Goal: Information Seeking & Learning: Learn about a topic

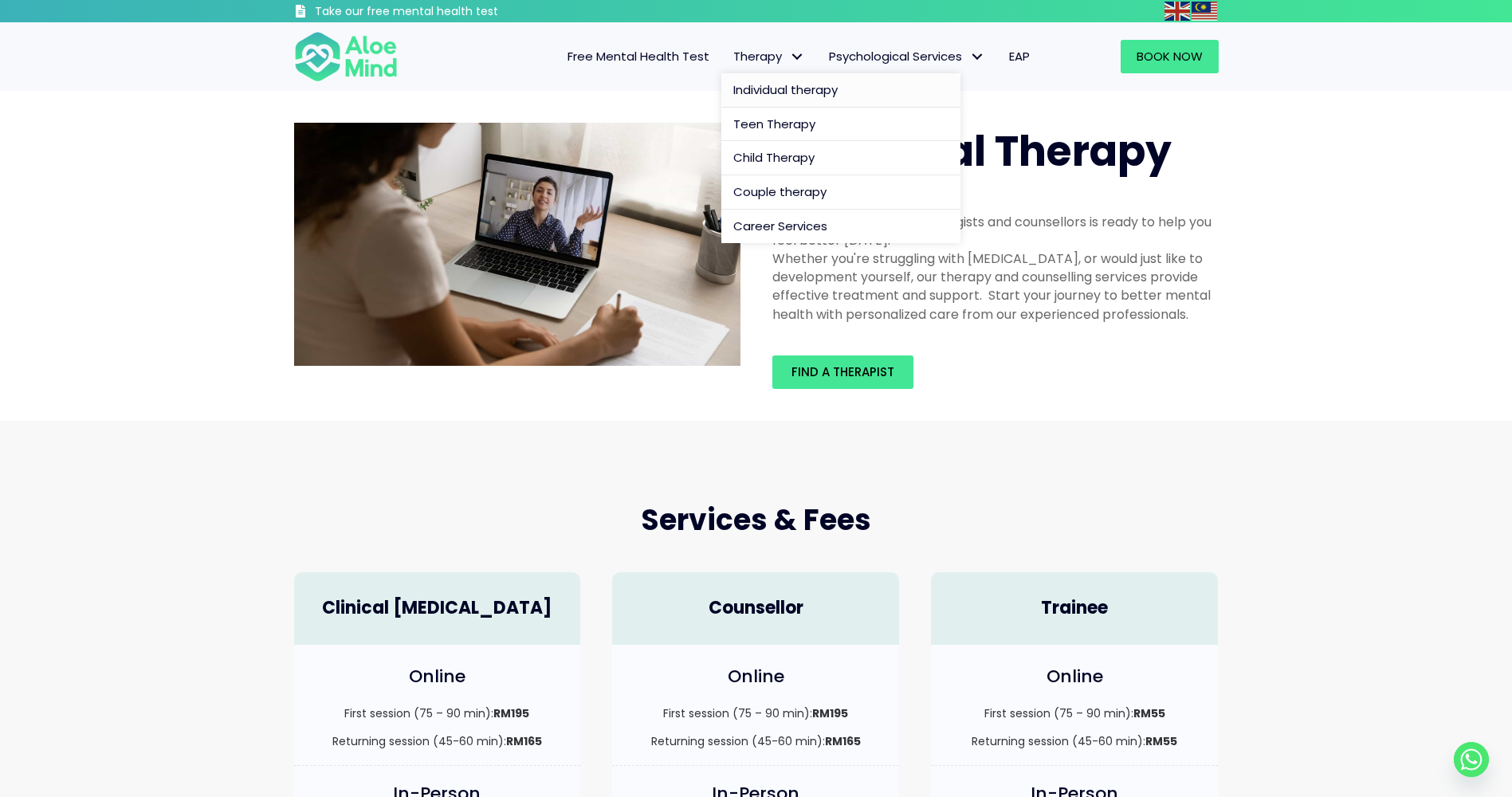
click at [793, 92] on span "Individual therapy" at bounding box center [785, 89] width 104 height 16
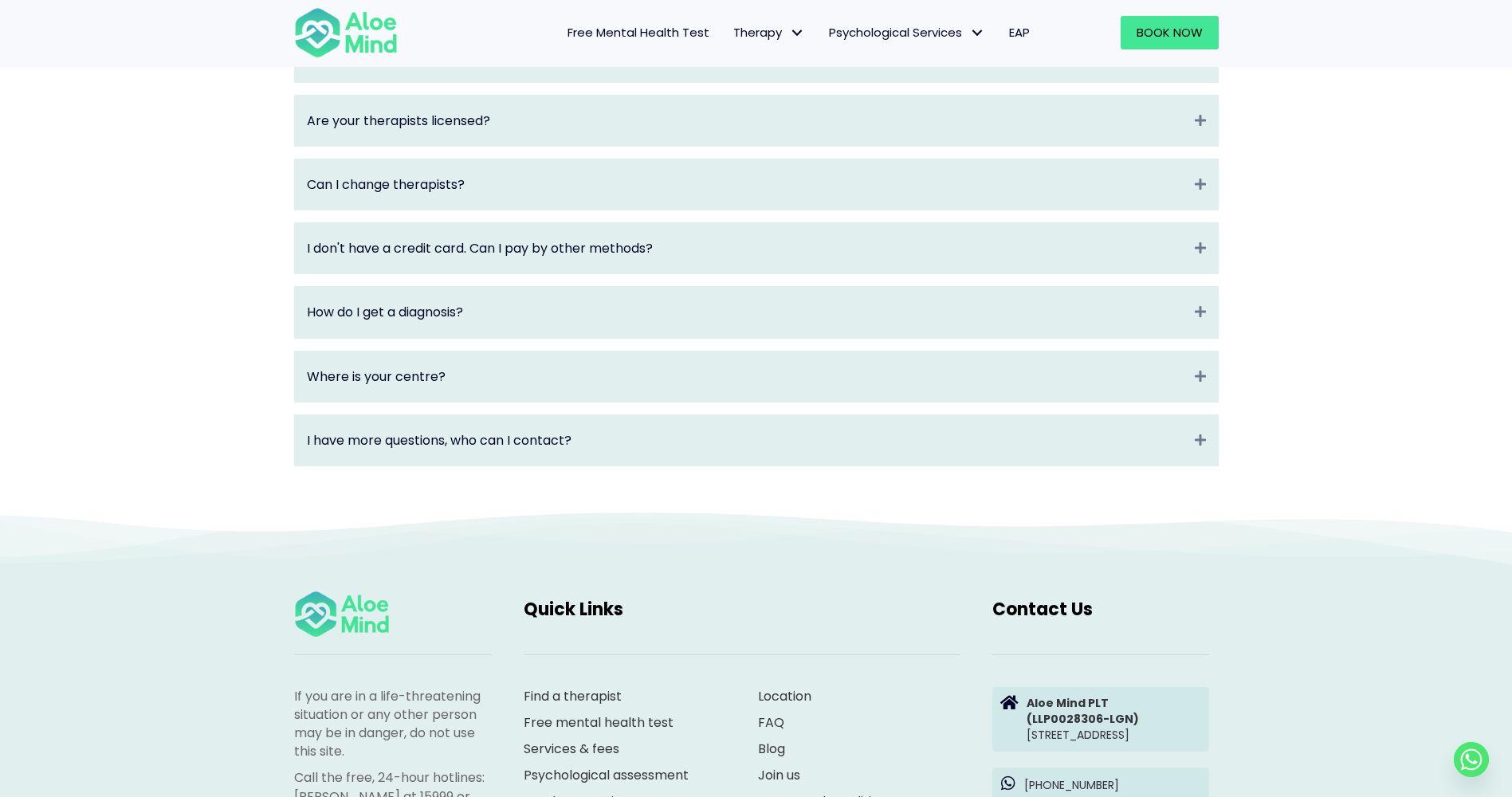
scroll to position [2079, 0]
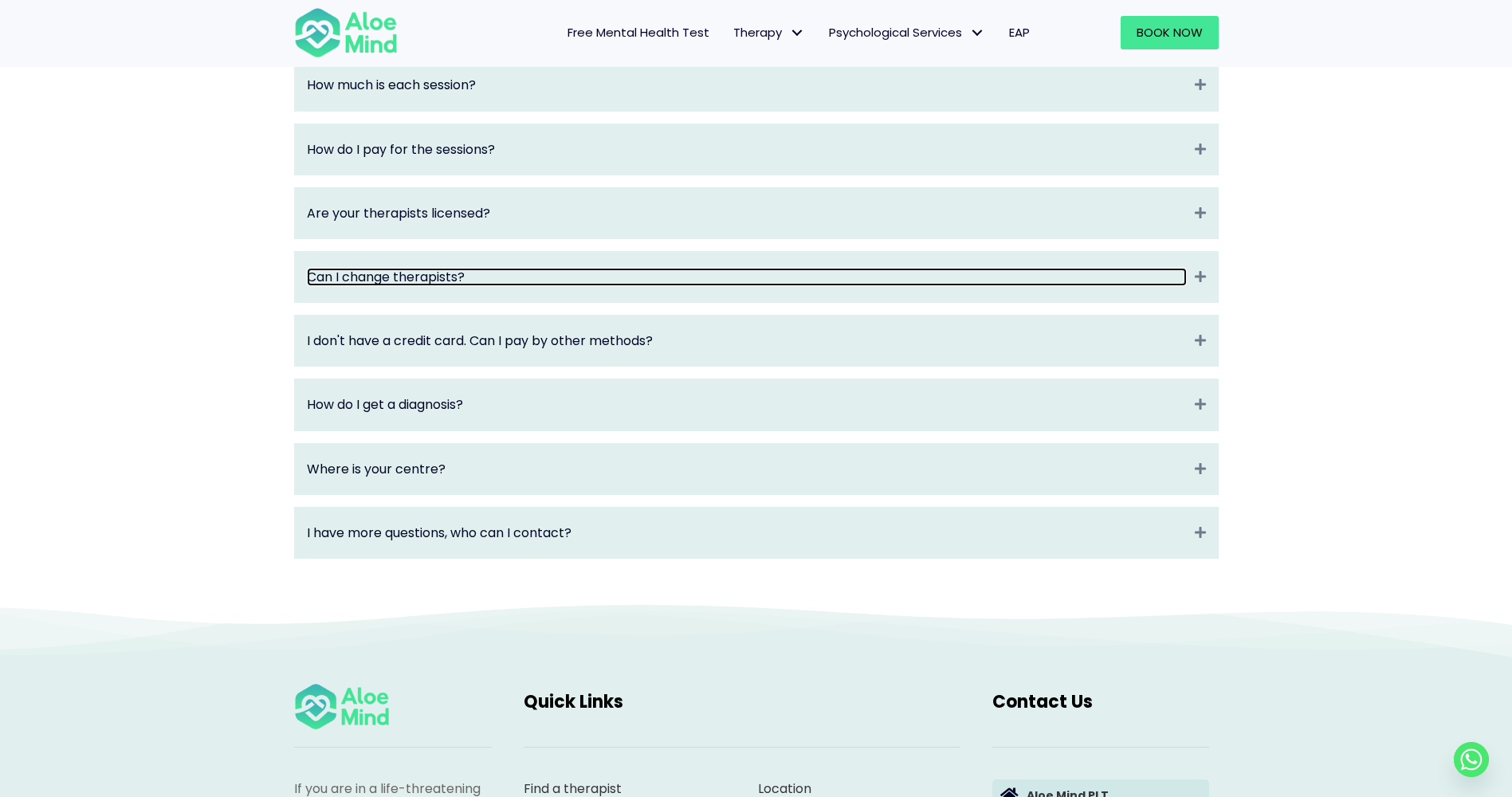
click at [434, 287] on link "Can I change therapists?" at bounding box center [747, 276] width 879 height 18
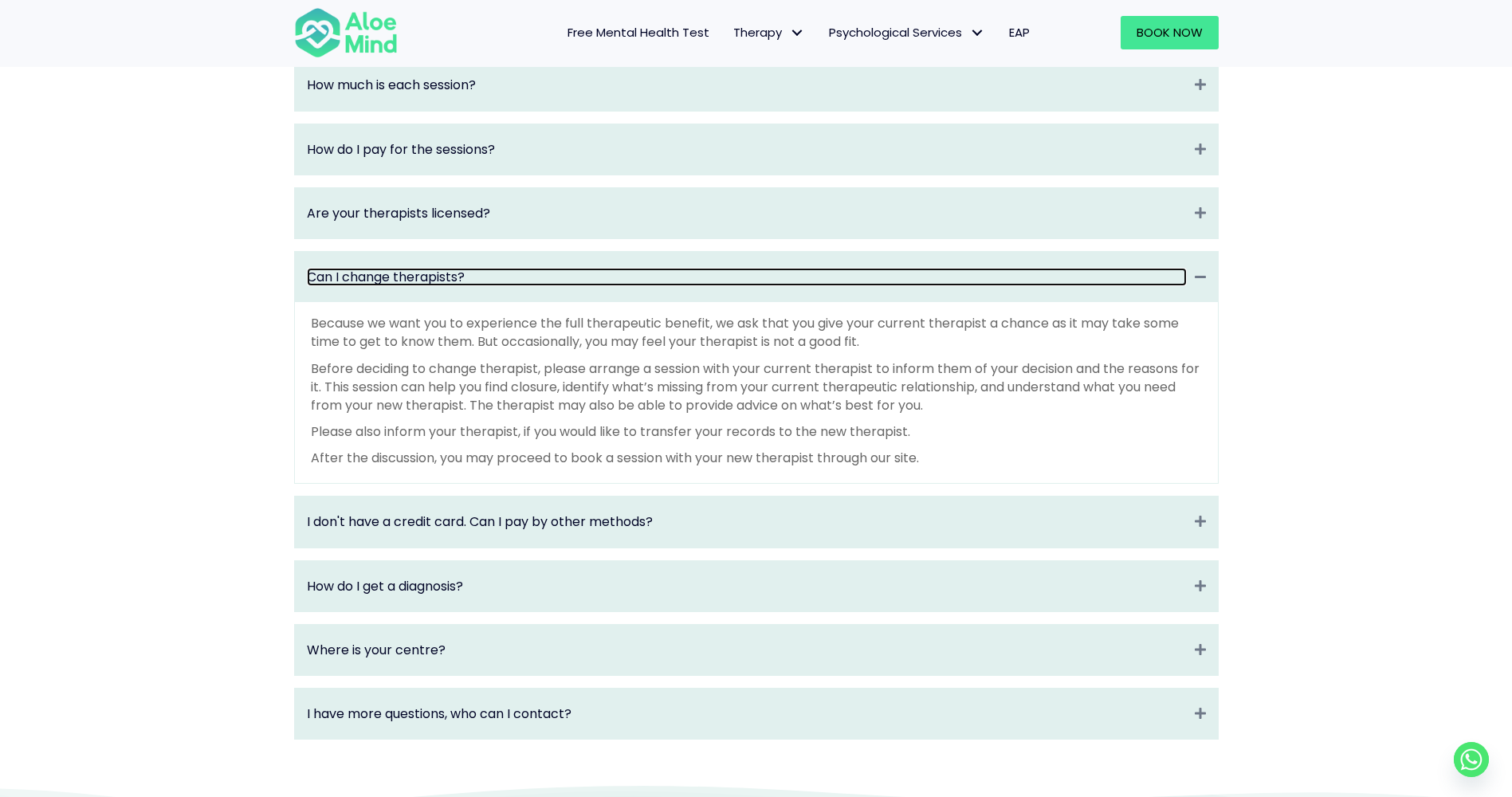
click at [432, 287] on link "Can I change therapists?" at bounding box center [747, 276] width 879 height 18
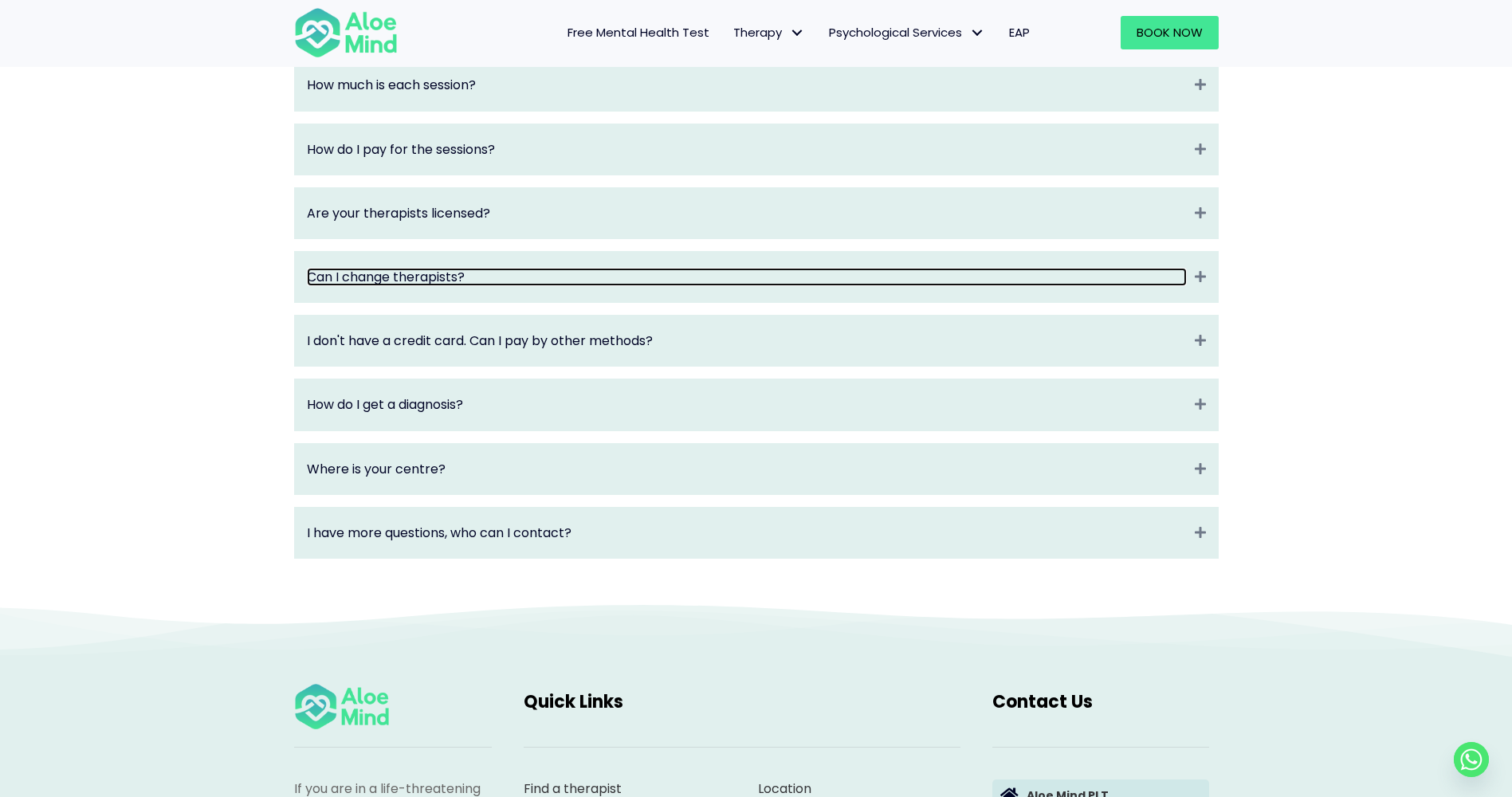
click at [432, 287] on link "Can I change therapists?" at bounding box center [747, 276] width 879 height 18
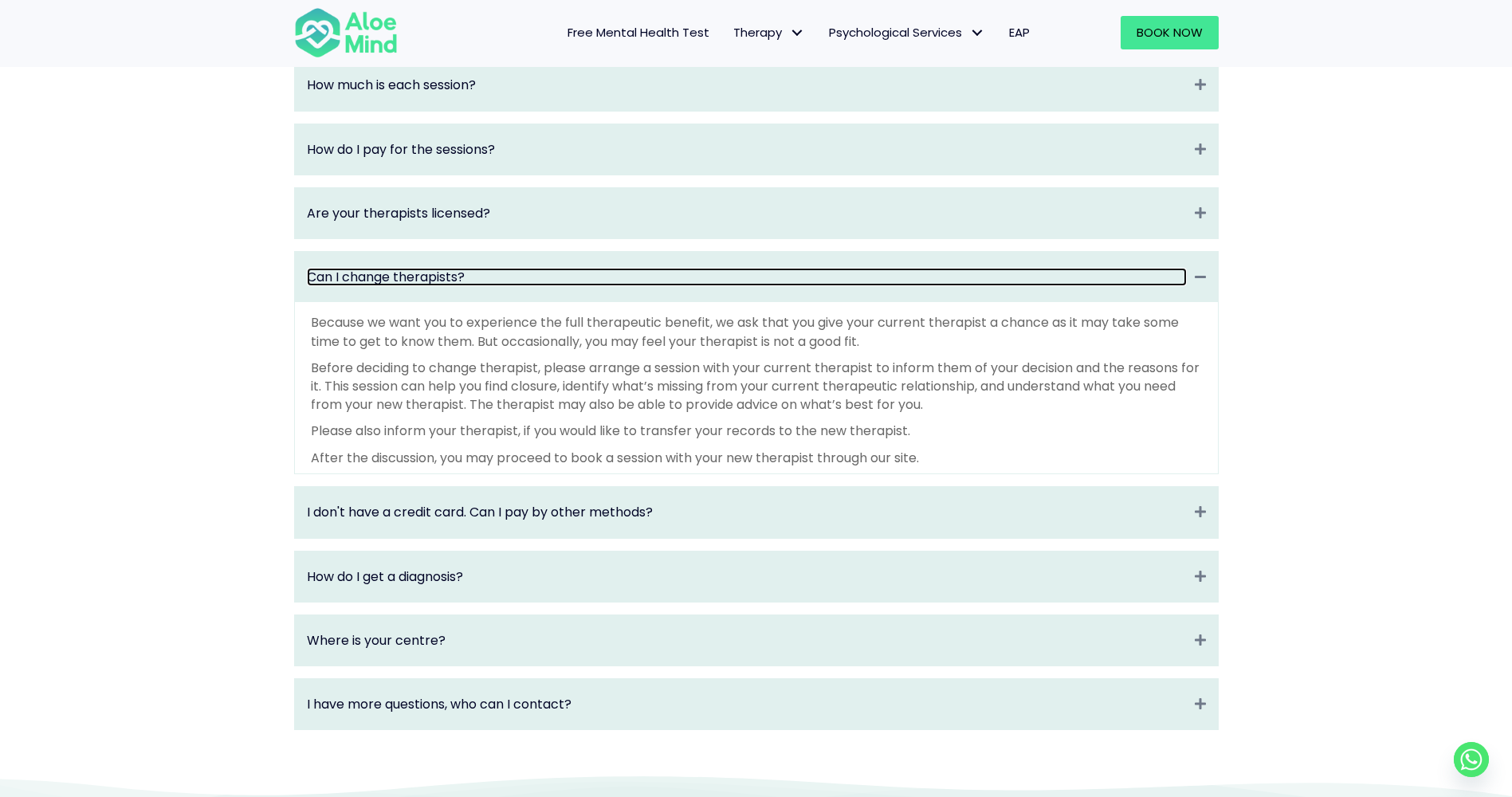
click at [432, 287] on link "Can I change therapists?" at bounding box center [747, 276] width 879 height 18
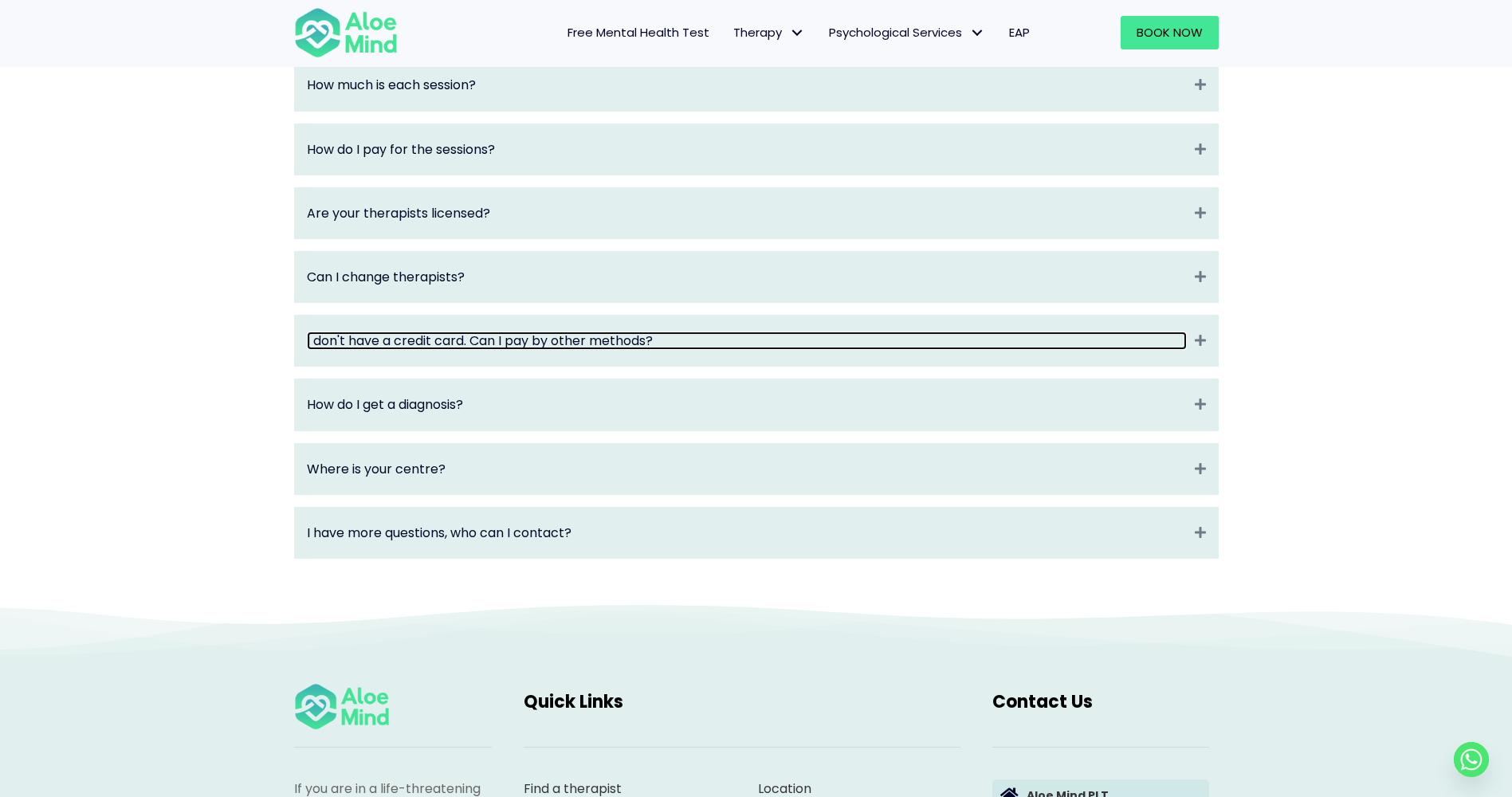
click at [506, 350] on link "I don't have a credit card. Can I pay by other methods?" at bounding box center [747, 340] width 879 height 18
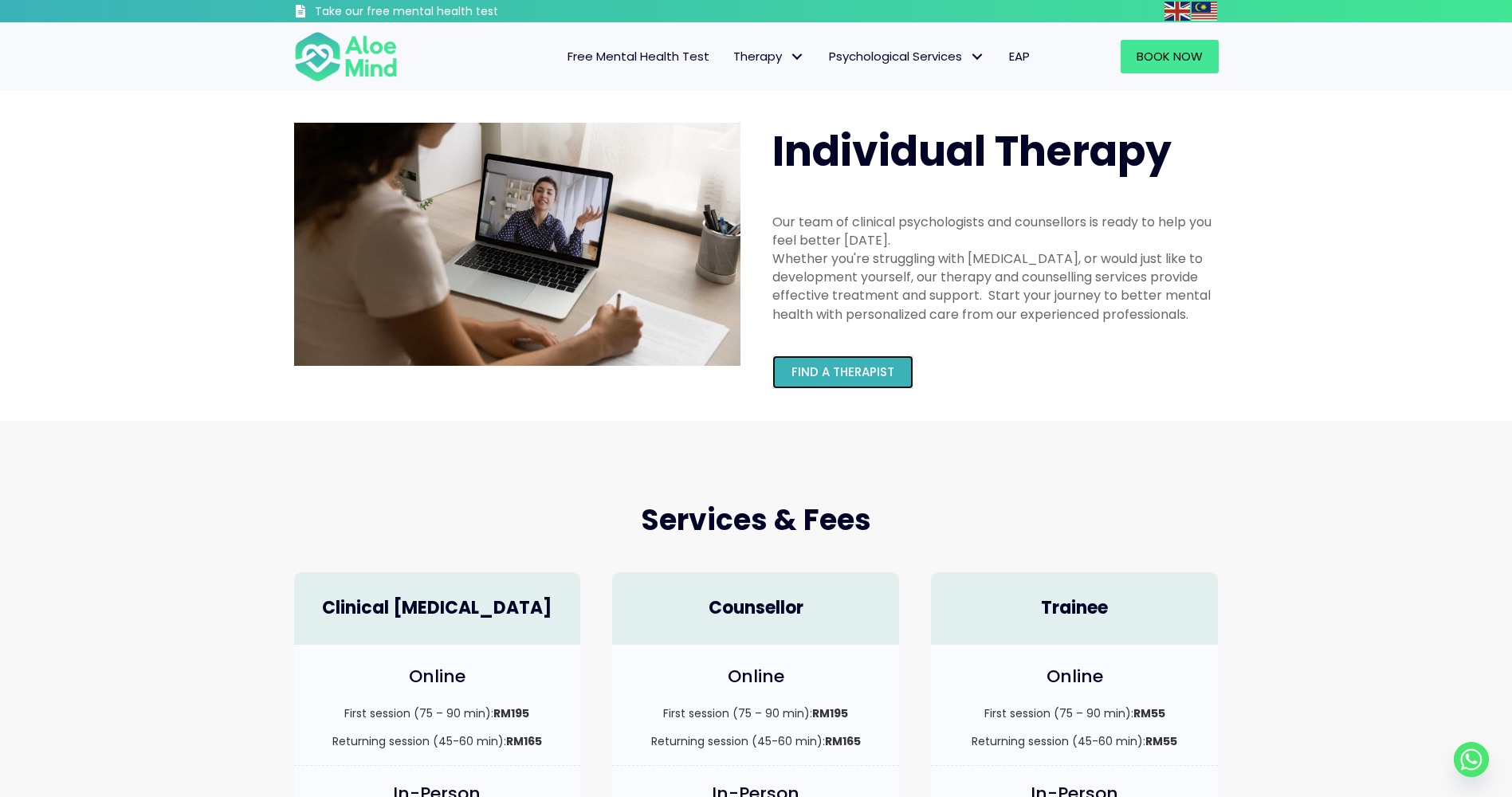
click at [854, 374] on span "Find a therapist" at bounding box center [842, 371] width 103 height 16
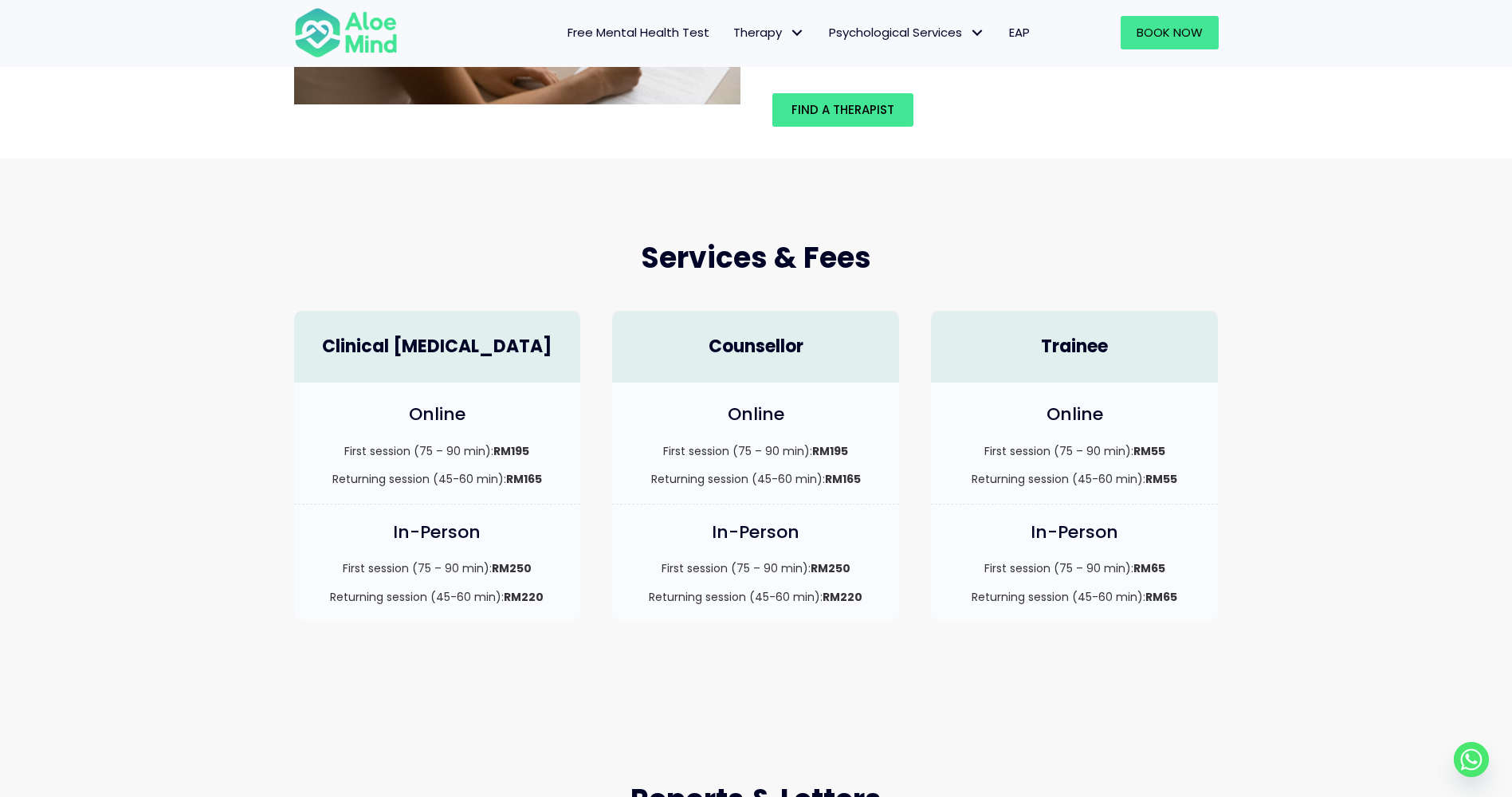
scroll to position [265, 0]
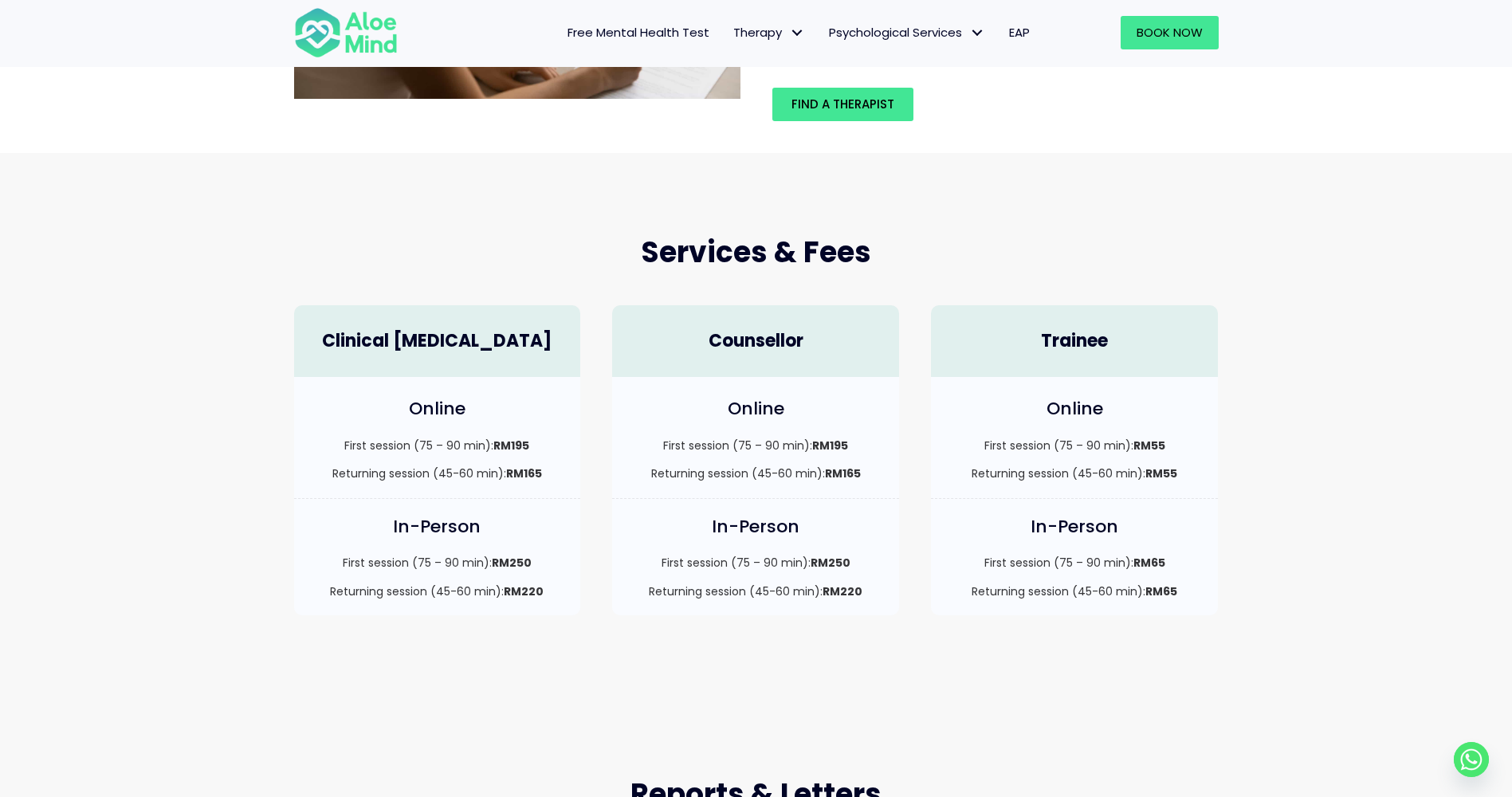
click at [997, 351] on h4 "Trainee" at bounding box center [1074, 341] width 255 height 25
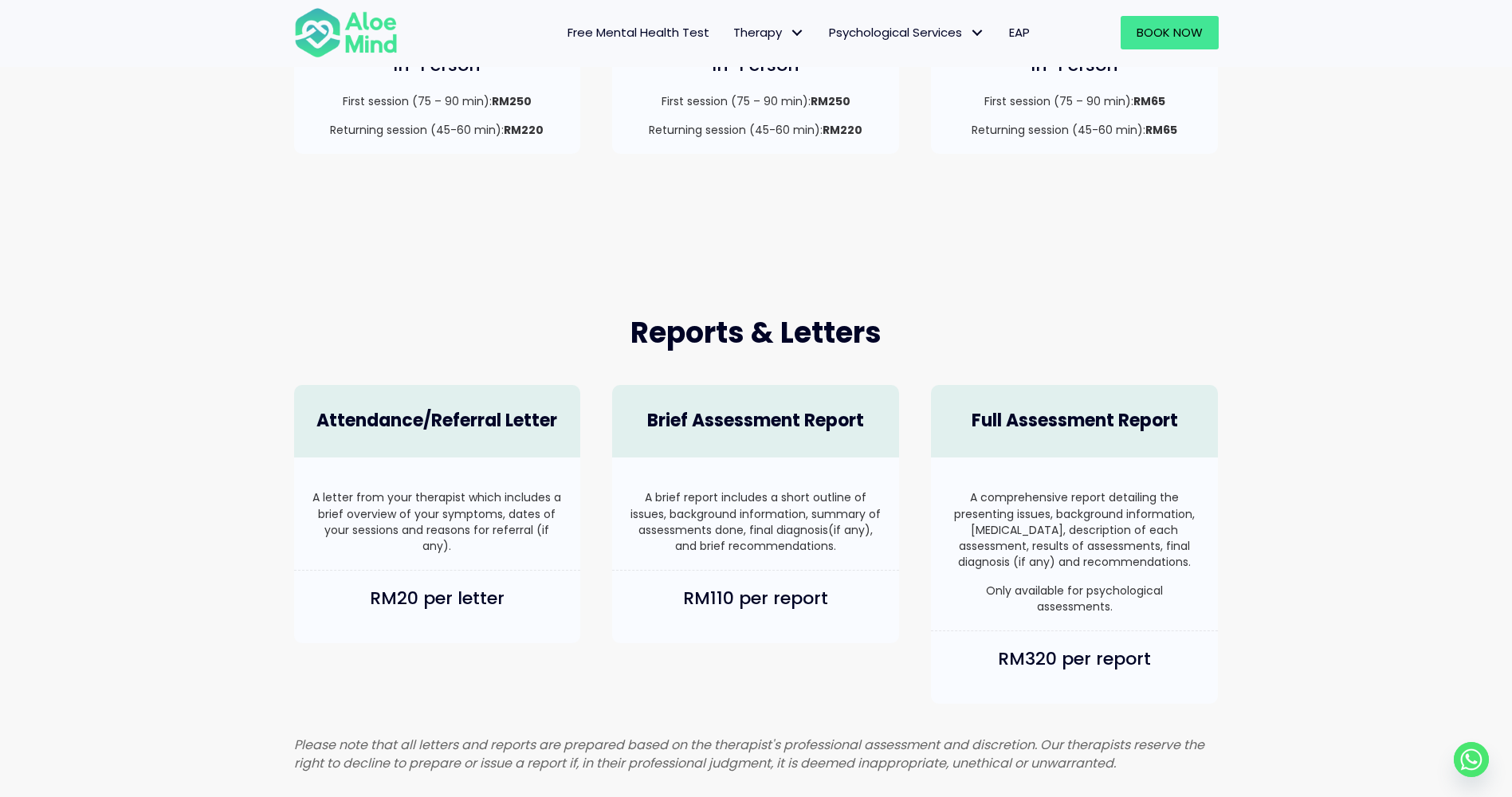
scroll to position [797, 0]
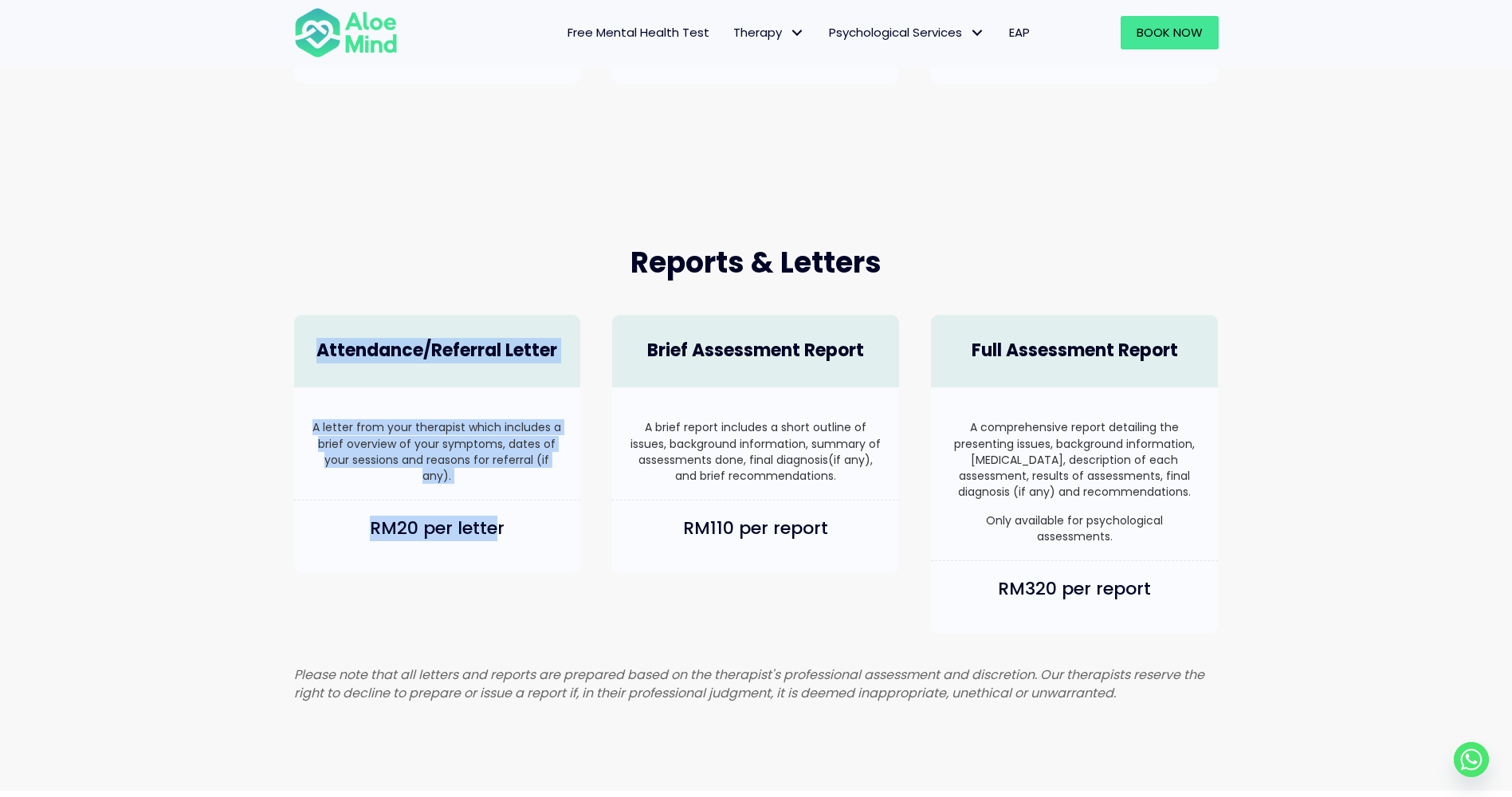
drag, startPoint x: 411, startPoint y: 463, endPoint x: 302, endPoint y: 354, distance: 154.1
click at [302, 354] on div "Attendance/Referral Letter A letter from your therapist which includes a brief …" at bounding box center [437, 444] width 318 height 290
drag, startPoint x: 302, startPoint y: 354, endPoint x: 462, endPoint y: 421, distance: 173.5
click at [461, 420] on p "A letter from your therapist which includes a brief overview of your symptoms, …" at bounding box center [437, 452] width 255 height 65
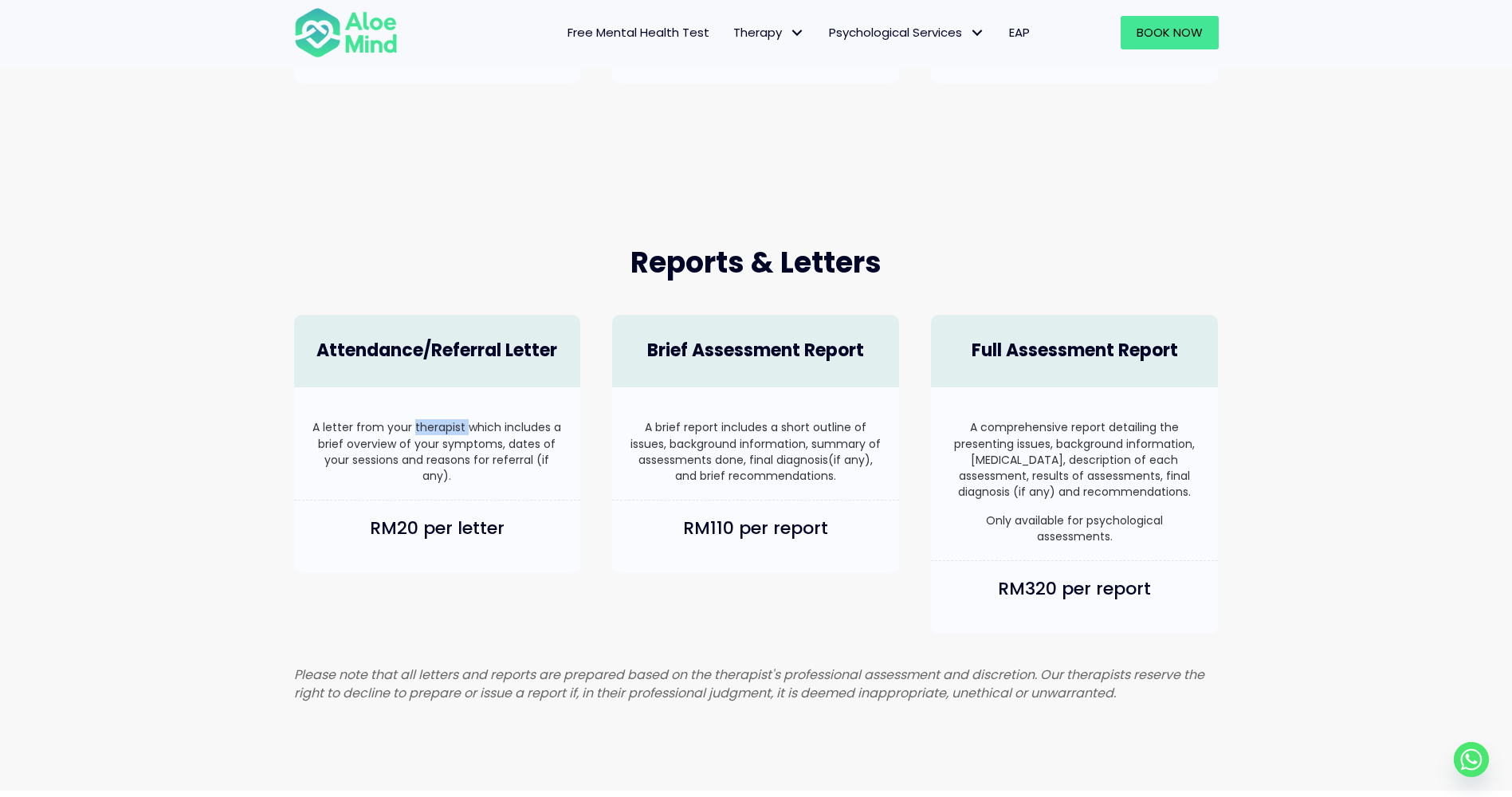
click at [463, 421] on p "A letter from your therapist which includes a brief overview of your symptoms, …" at bounding box center [437, 452] width 255 height 65
drag, startPoint x: 463, startPoint y: 421, endPoint x: 536, endPoint y: 496, distance: 104.7
click at [536, 496] on div "A letter from your therapist which includes a brief overview of your symptoms, …" at bounding box center [438, 444] width 287 height 113
click at [536, 497] on div "A letter from your therapist which includes a brief overview of your symptoms, …" at bounding box center [438, 444] width 287 height 113
click at [741, 474] on p "A brief report includes a short outline of issues, background information, summ…" at bounding box center [755, 452] width 255 height 65
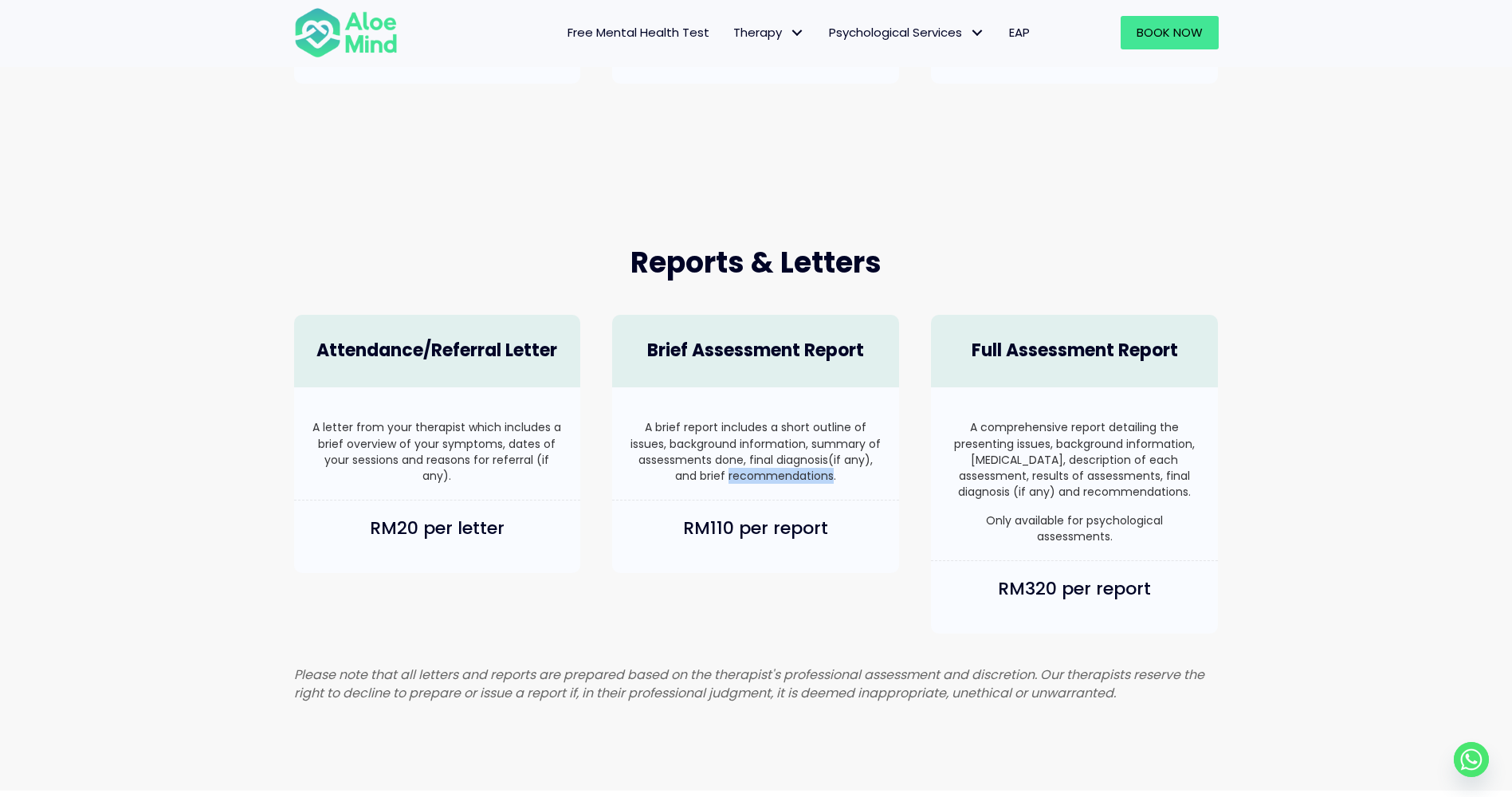
click at [741, 473] on p "A brief report includes a short outline of issues, background information, summ…" at bounding box center [755, 452] width 255 height 65
drag, startPoint x: 741, startPoint y: 473, endPoint x: 932, endPoint y: 507, distance: 194.0
click at [932, 507] on div "A comprehensive report detailing the presenting issues, background information,…" at bounding box center [1074, 474] width 287 height 174
drag, startPoint x: 998, startPoint y: 604, endPoint x: 1135, endPoint y: 642, distance: 142.2
click at [1135, 634] on div "RM320 per report" at bounding box center [1074, 598] width 287 height 73
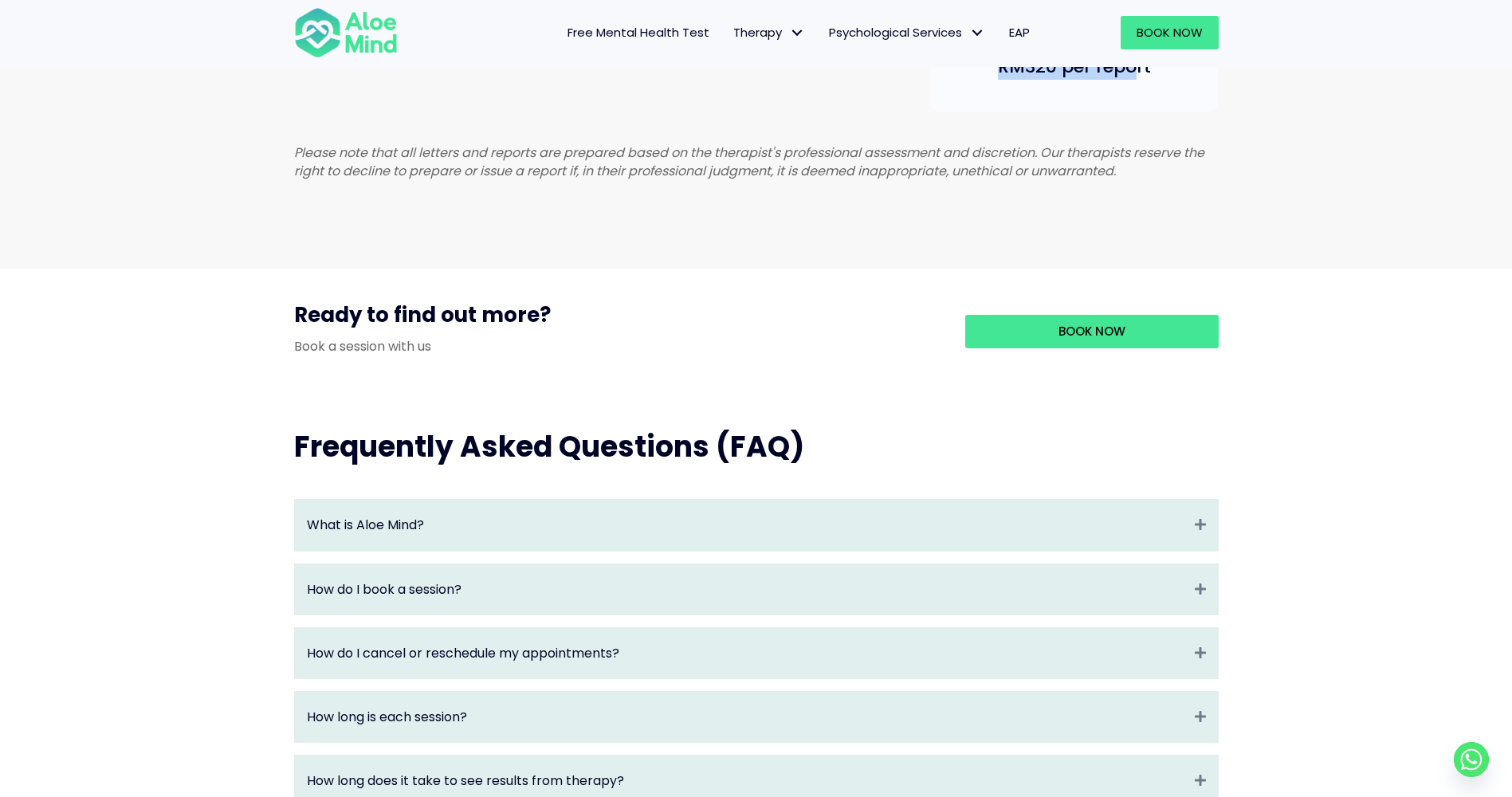
scroll to position [1329, 0]
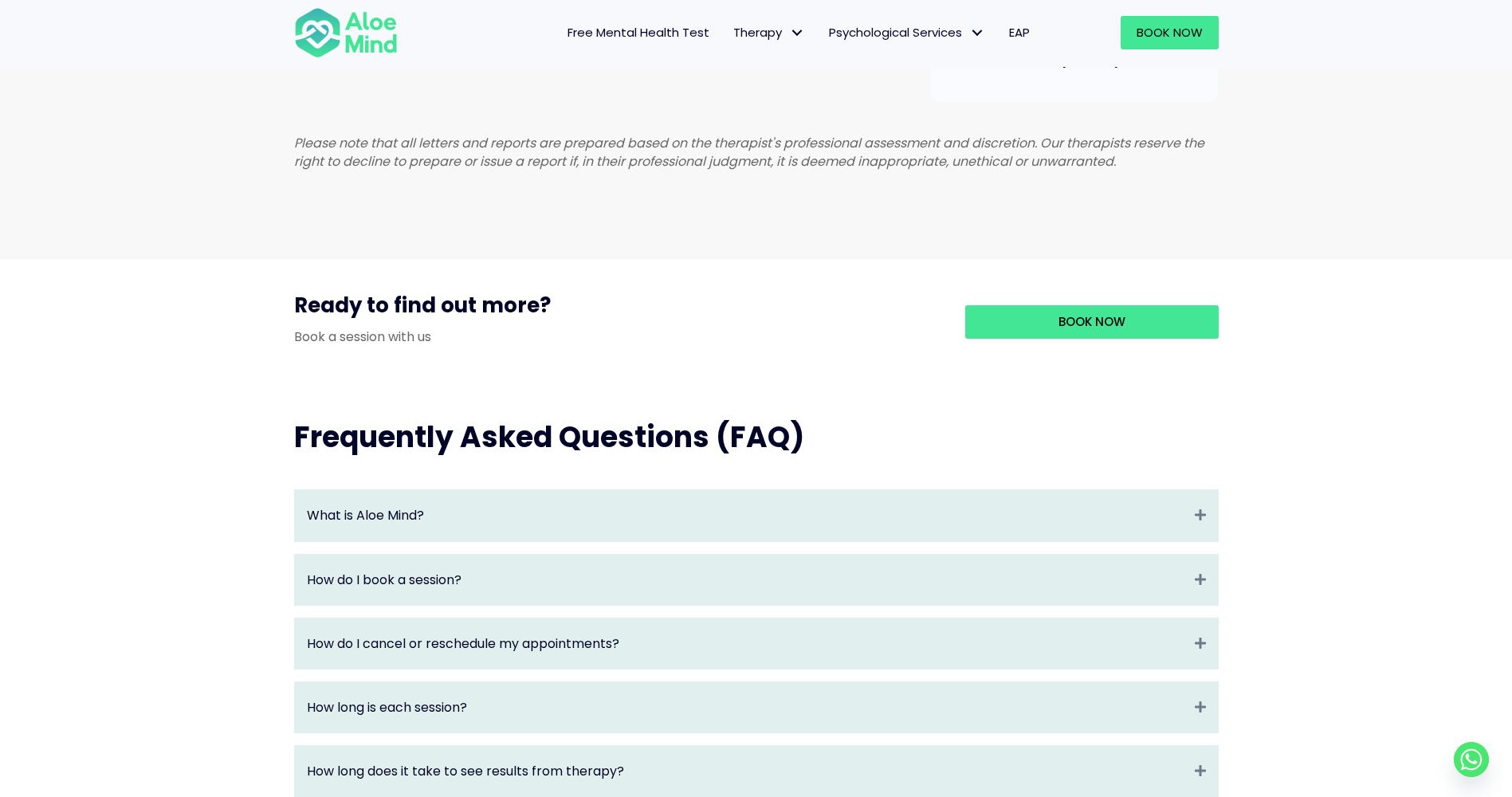
click at [622, 518] on div "What is Aloe Mind? Expand" at bounding box center [756, 516] width 923 height 50
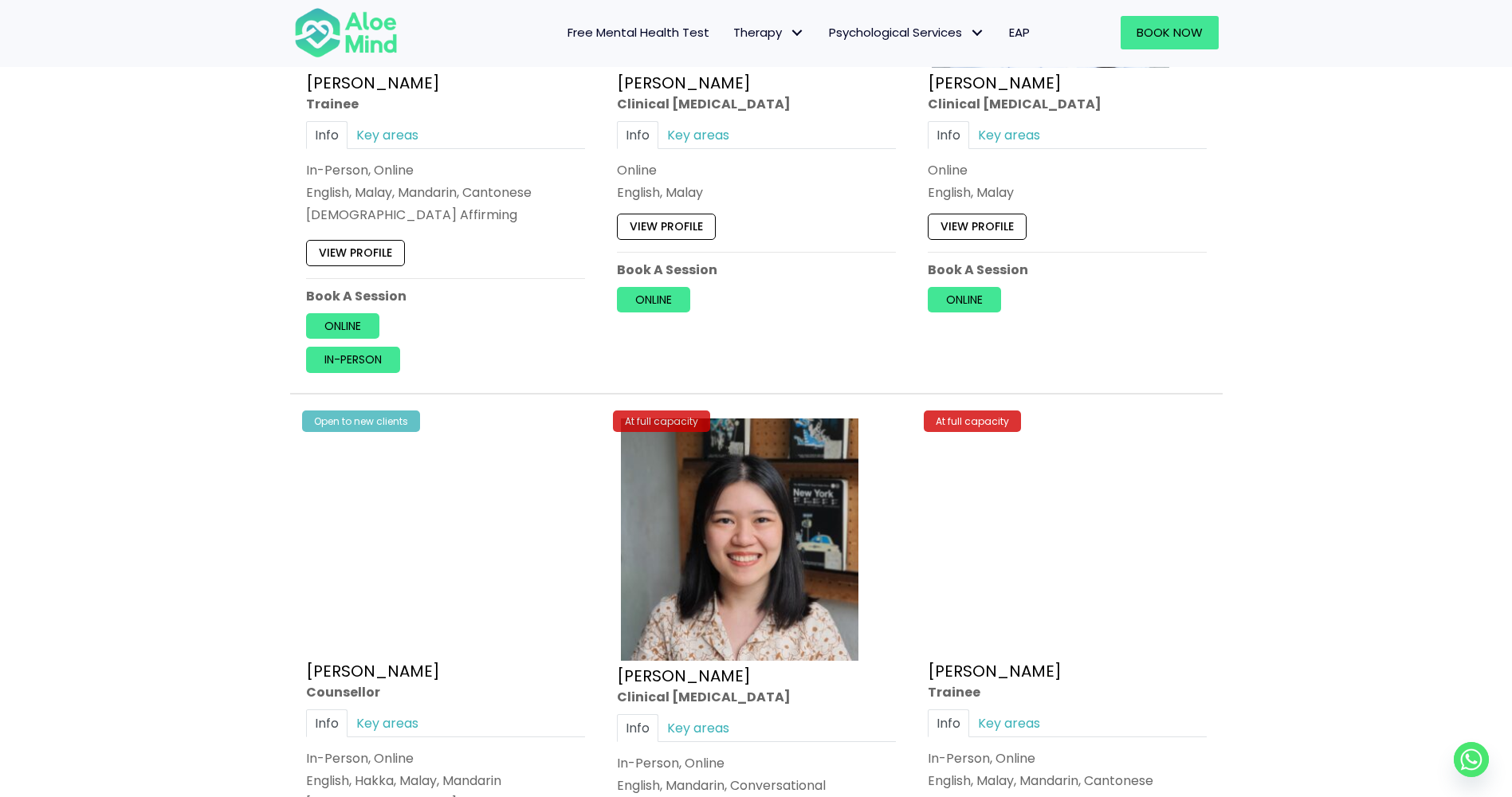
scroll to position [4651, 0]
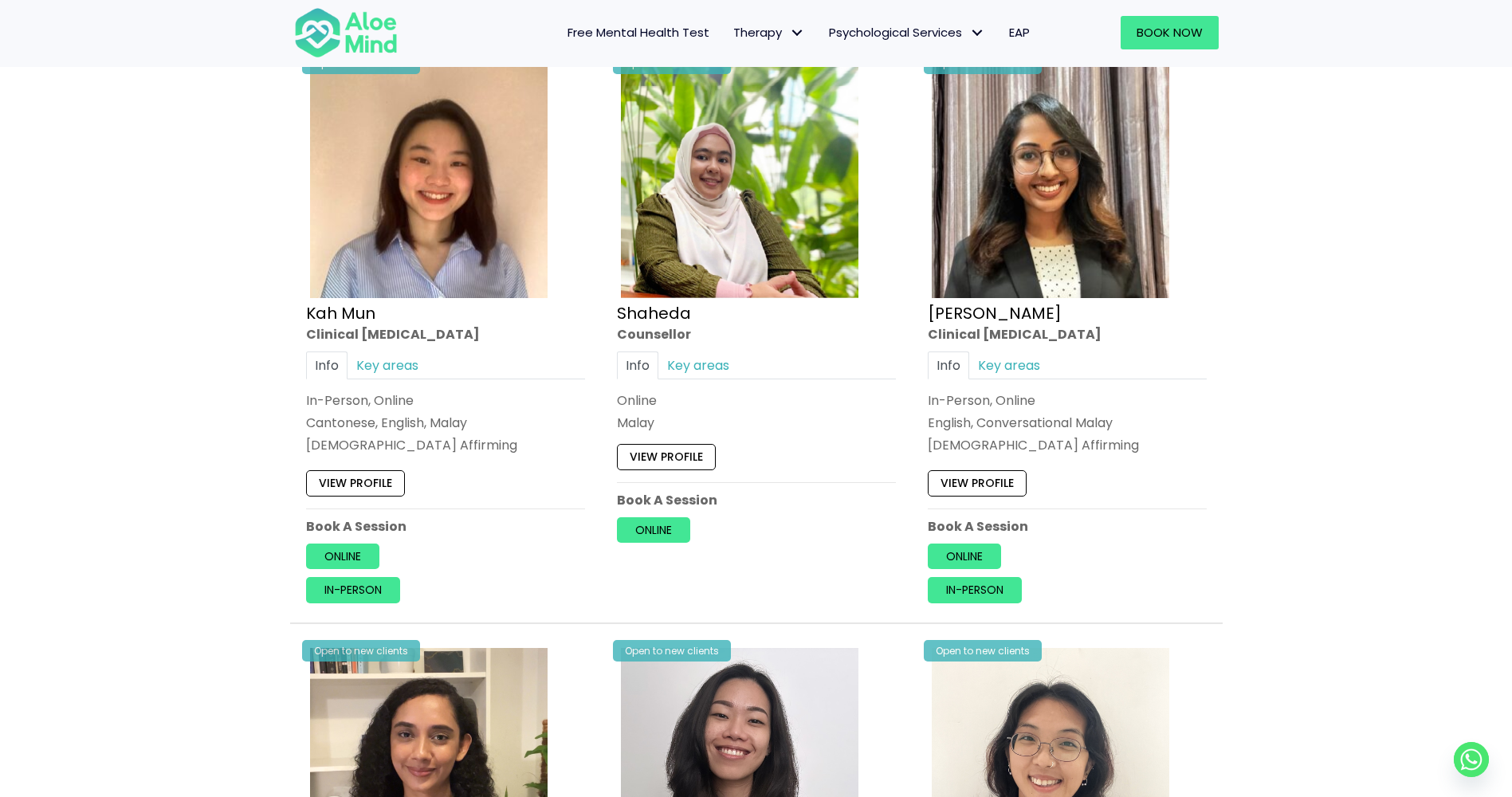
scroll to position [844, 0]
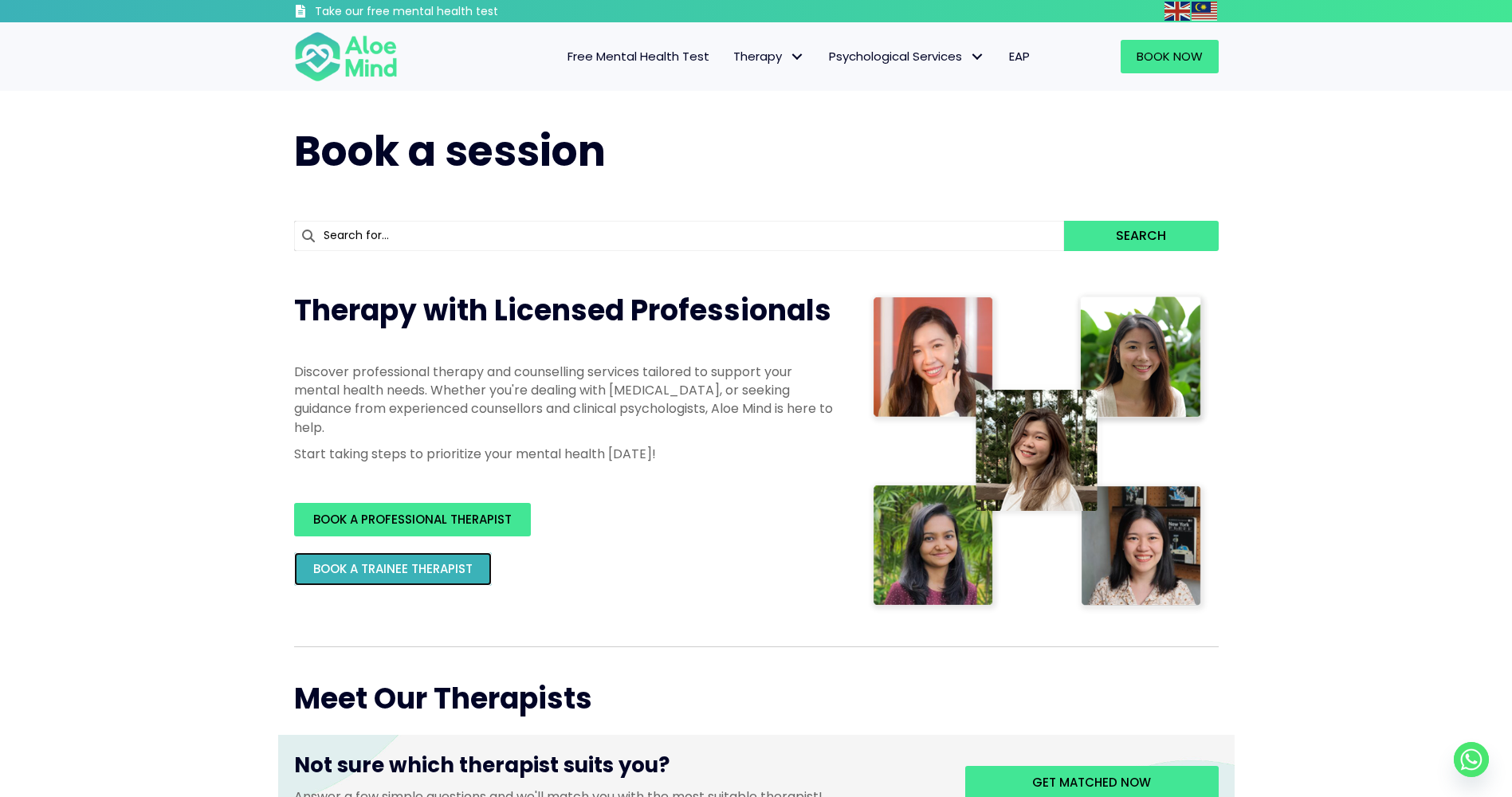
click at [413, 574] on span "BOOK A TRAINEE THERAPIST" at bounding box center [393, 568] width 160 height 16
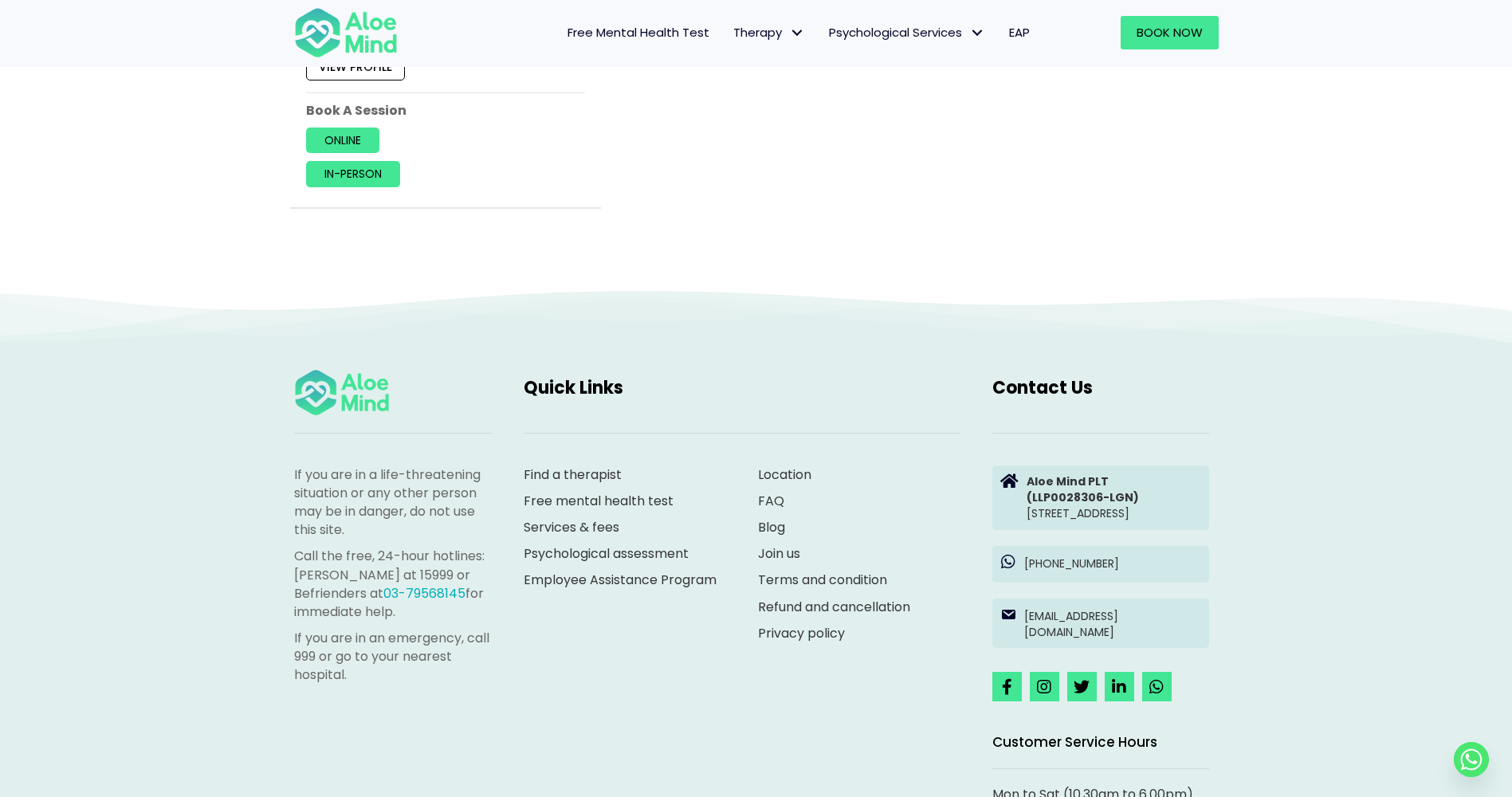
scroll to position [7249, 0]
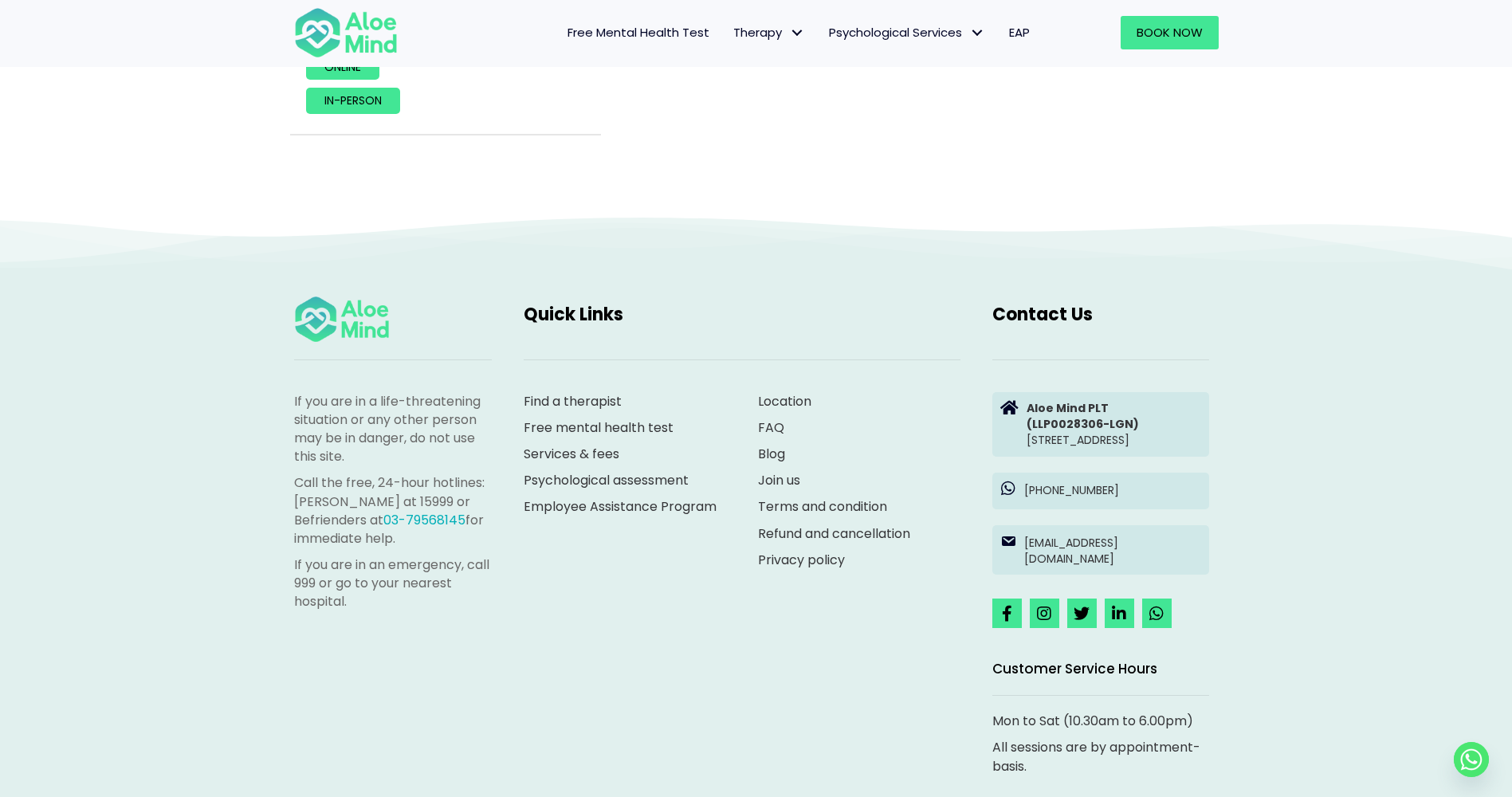
click at [903, 429] on p "FAQ" at bounding box center [859, 427] width 203 height 18
click at [902, 428] on p "FAQ" at bounding box center [859, 427] width 203 height 18
click at [901, 428] on p "FAQ" at bounding box center [859, 427] width 203 height 18
click at [630, 569] on div "Find a therapist Free mental health test Services & fees Psychological assessme…" at bounding box center [741, 484] width 469 height 217
drag, startPoint x: 630, startPoint y: 569, endPoint x: 631, endPoint y: 199, distance: 370.0
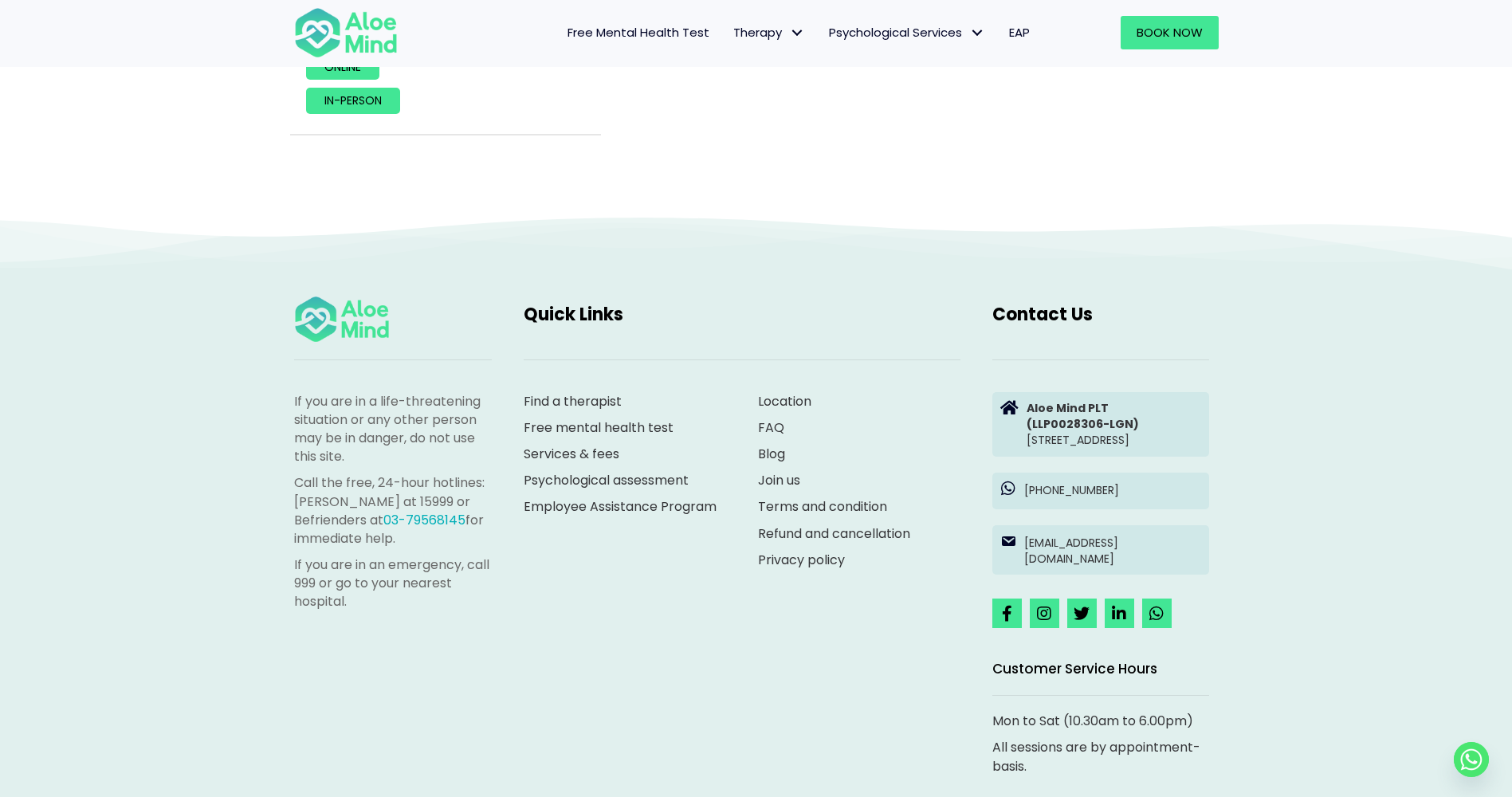
click at [630, 568] on div "Find a therapist Free mental health test Services & fees Psychological assessme…" at bounding box center [741, 484] width 469 height 217
click at [613, 194] on div at bounding box center [756, 183] width 956 height 32
click at [610, 193] on div at bounding box center [756, 183] width 956 height 32
